Goal: Task Accomplishment & Management: Use online tool/utility

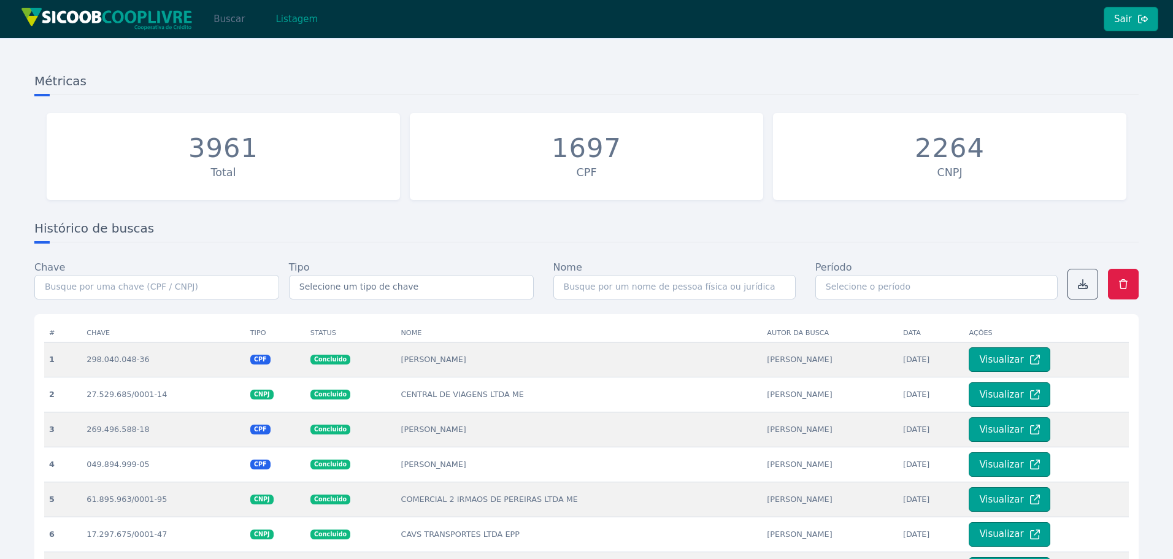
click at [221, 21] on button "Buscar" at bounding box center [229, 19] width 52 height 25
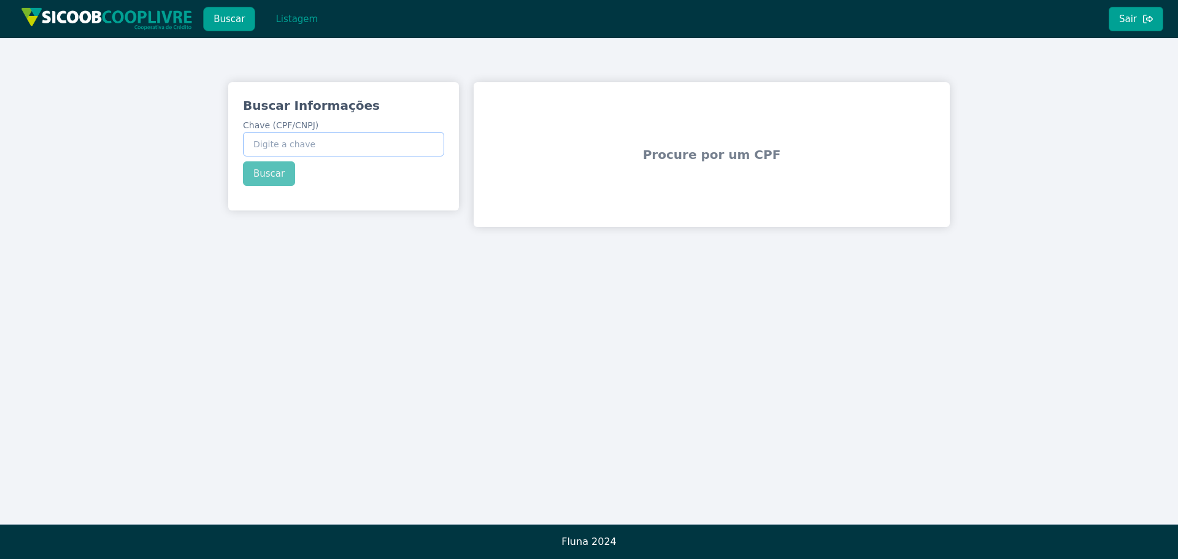
click at [347, 152] on input "Chave (CPF/CNPJ)" at bounding box center [343, 144] width 201 height 25
paste input "45.850.777/0001-83"
type input "45.850.777/0001-83"
click at [279, 174] on button "Buscar" at bounding box center [269, 173] width 52 height 25
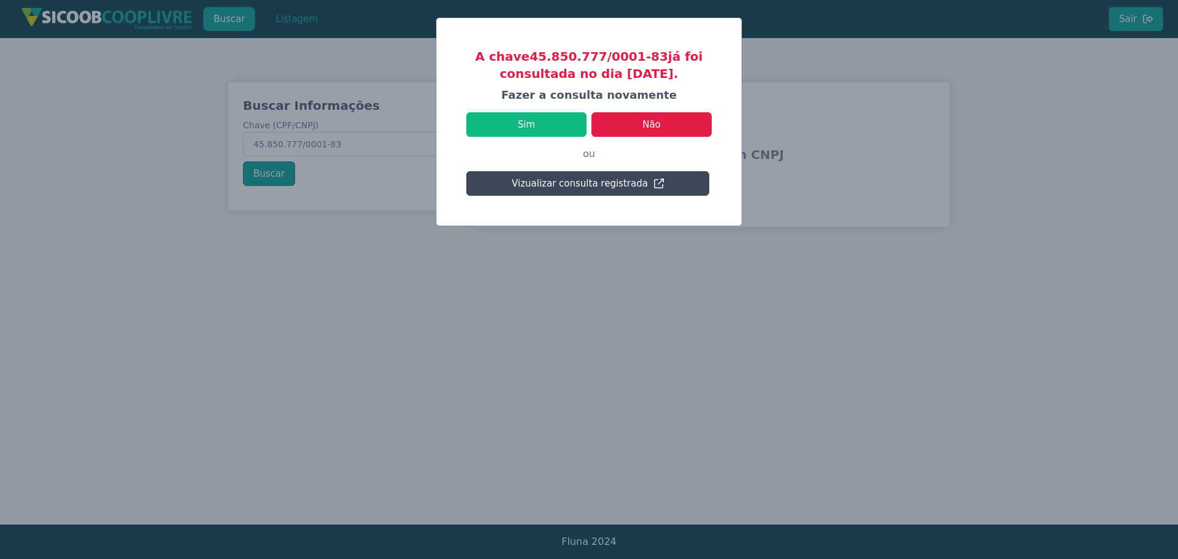
click at [565, 191] on button "Vizualizar consulta registrada" at bounding box center [587, 183] width 243 height 25
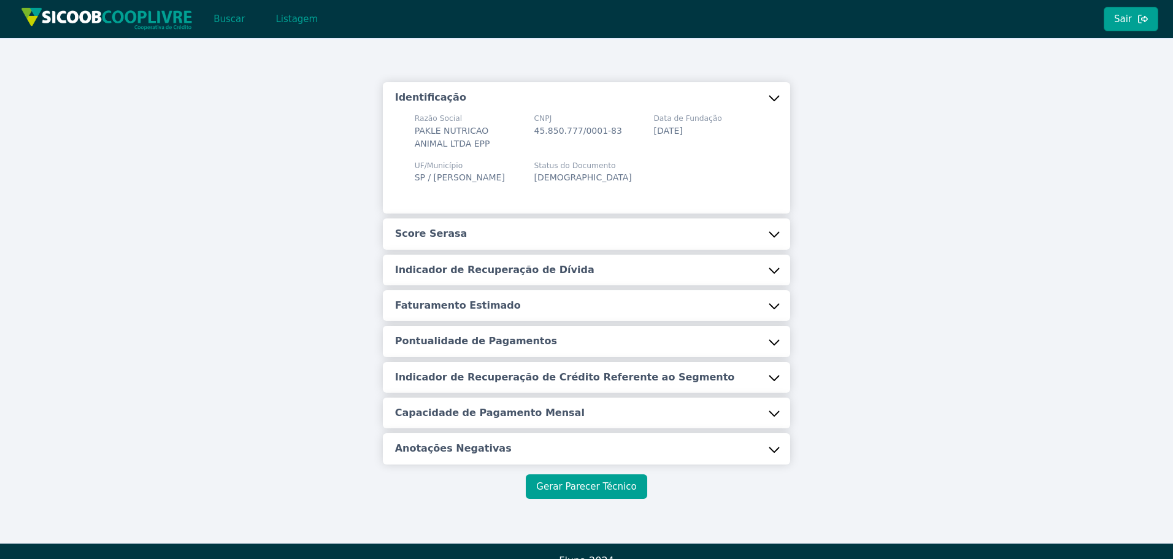
click at [587, 482] on button "Gerar Parecer Técnico" at bounding box center [586, 486] width 121 height 25
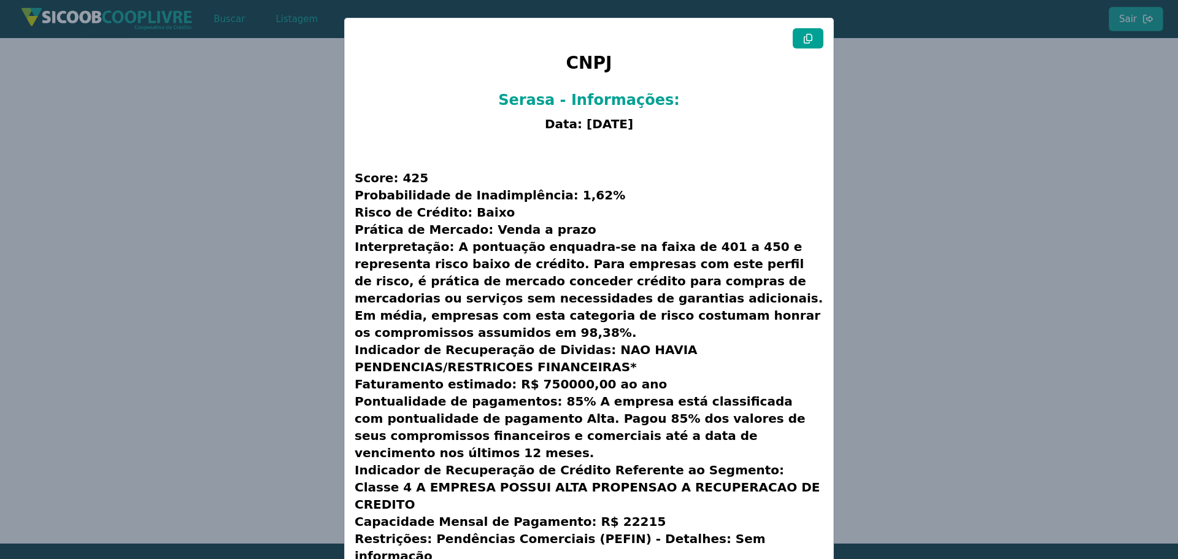
drag, startPoint x: 811, startPoint y: 34, endPoint x: 719, endPoint y: 77, distance: 101.6
click at [809, 35] on button at bounding box center [808, 38] width 31 height 20
click at [891, 133] on modal-container "CNPJ Serasa - Informações: Data: [DATE] Score: 425 Probabilidade de Inadimplênc…" at bounding box center [589, 279] width 1178 height 559
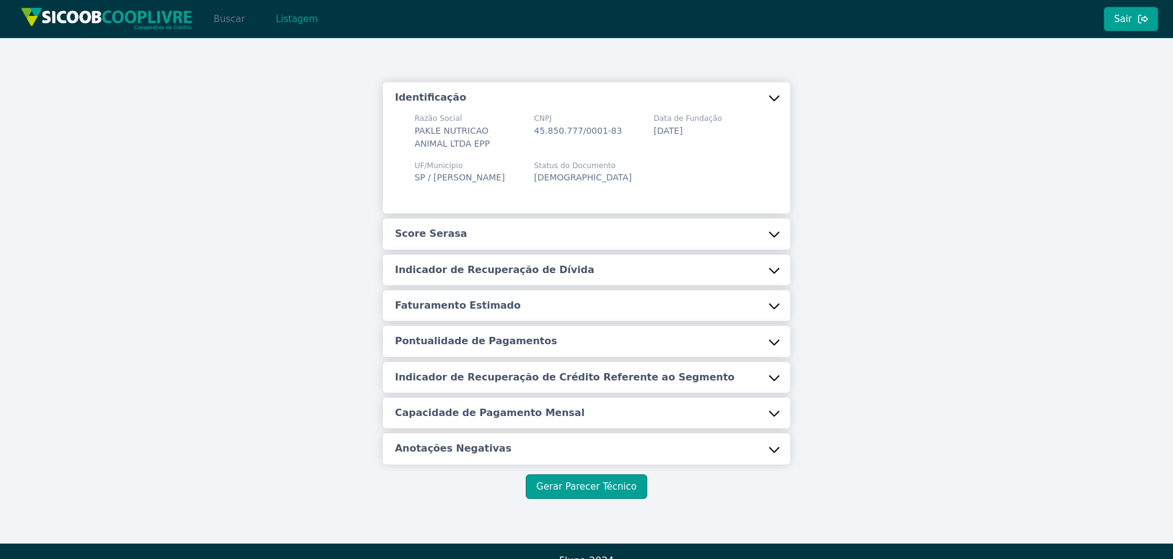
click at [215, 27] on button "Buscar" at bounding box center [229, 19] width 52 height 25
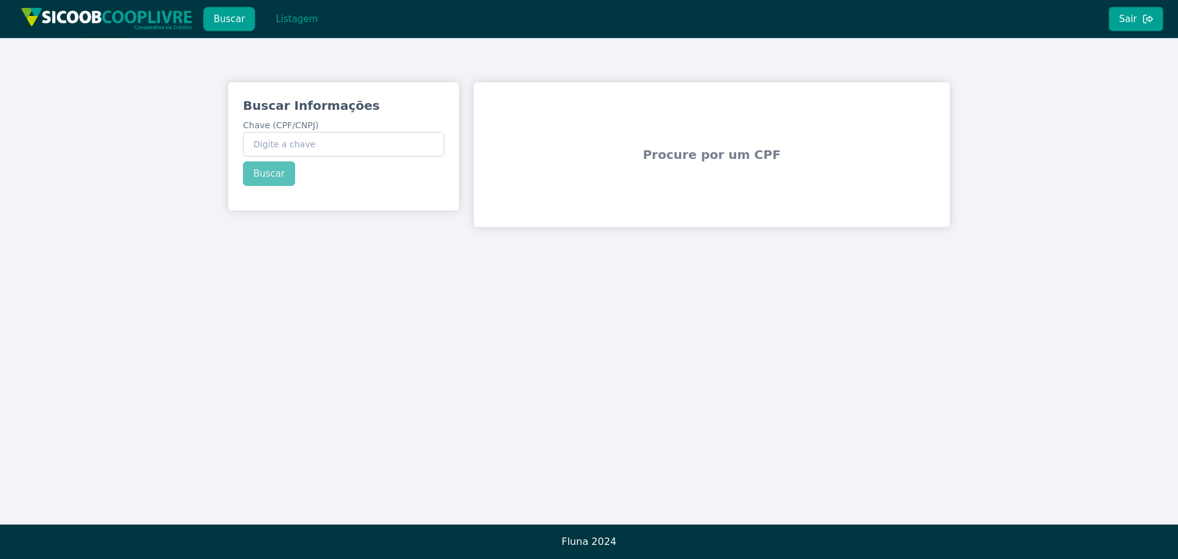
click at [612, 349] on div "Buscar Informações Chave (CPF/CNPJ) Buscar Procure por um CPF" at bounding box center [589, 281] width 1178 height 486
